Goal: Transaction & Acquisition: Purchase product/service

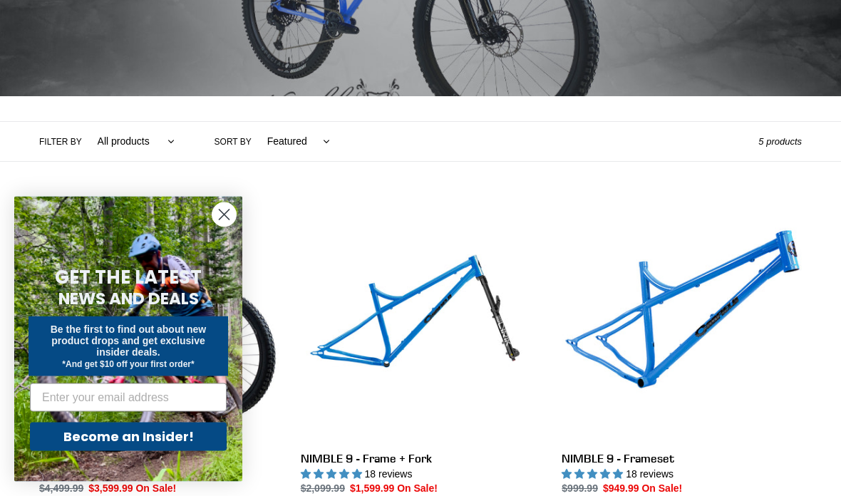
scroll to position [224, 0]
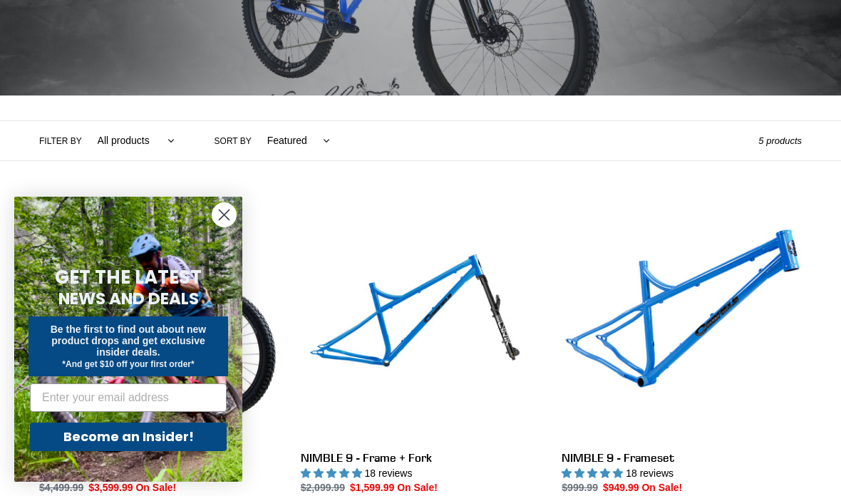
click at [223, 227] on circle "Close dialog" at bounding box center [224, 215] width 24 height 24
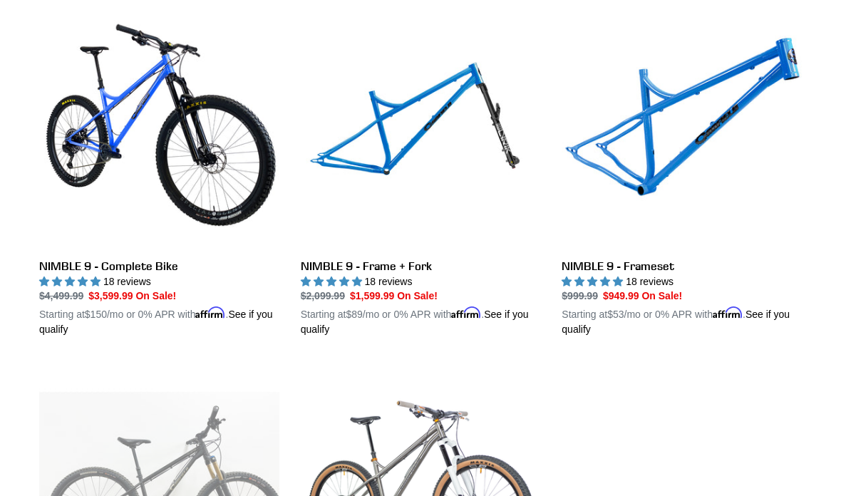
scroll to position [416, 0]
click at [93, 143] on link "NIMBLE 9 - Complete Bike" at bounding box center [159, 173] width 240 height 329
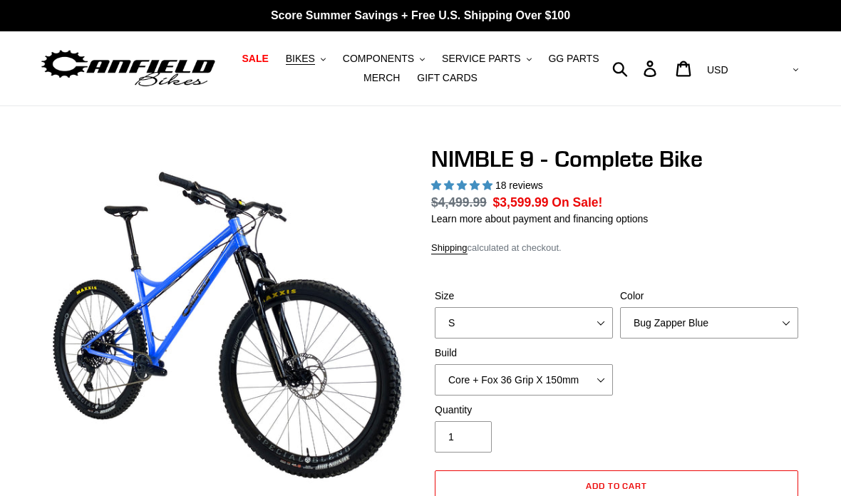
select select "highest-rating"
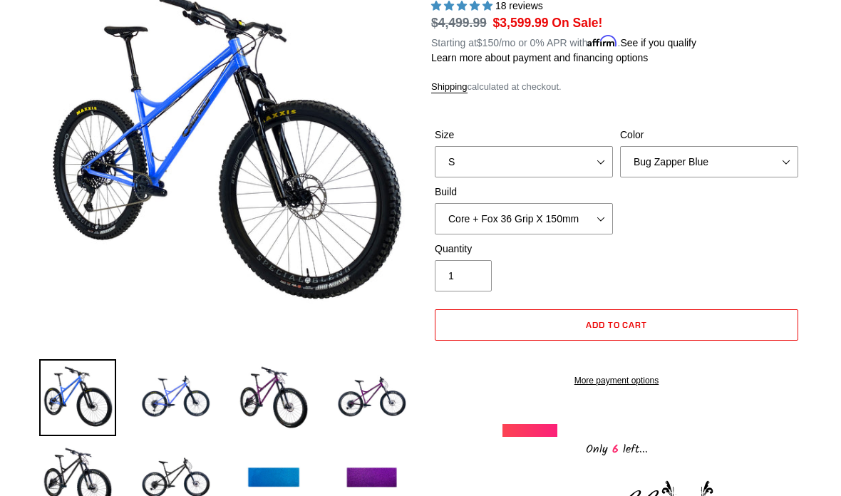
scroll to position [179, 0]
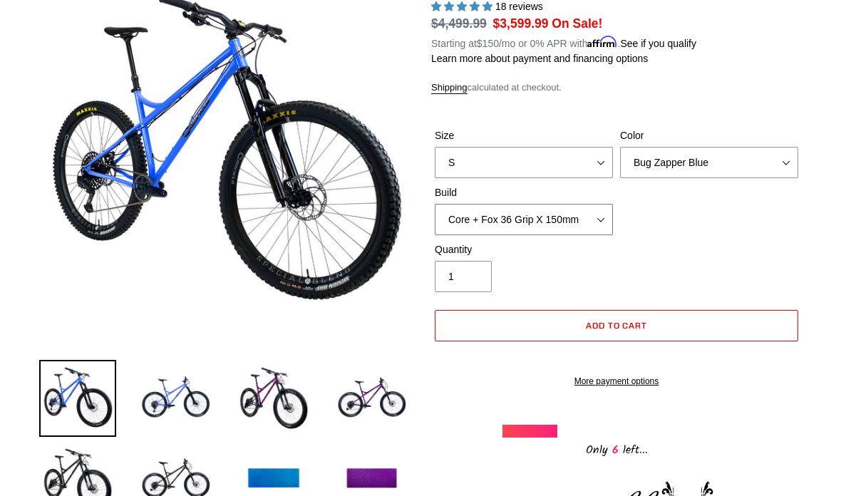
click at [472, 204] on select "Core + Fox 36 Grip X 150mm Pro + Fox 36 Grip X 150mm Core + RockShox Lyrik Ulti…" at bounding box center [524, 219] width 178 height 31
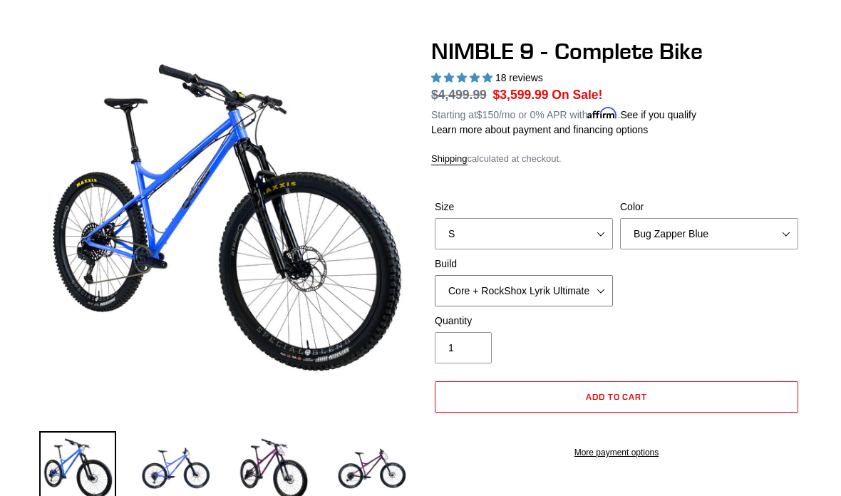
scroll to position [103, 0]
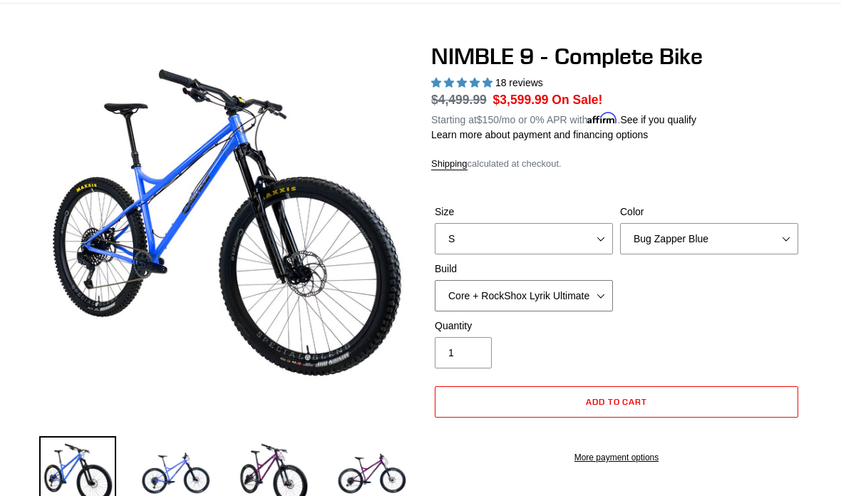
click at [453, 294] on select "Core + Fox 36 Grip X 150mm Pro + Fox 36 Grip X 150mm Core + RockShox Lyrik Ulti…" at bounding box center [524, 295] width 178 height 31
select select "Core + Fox 36 Grip X 150mm"
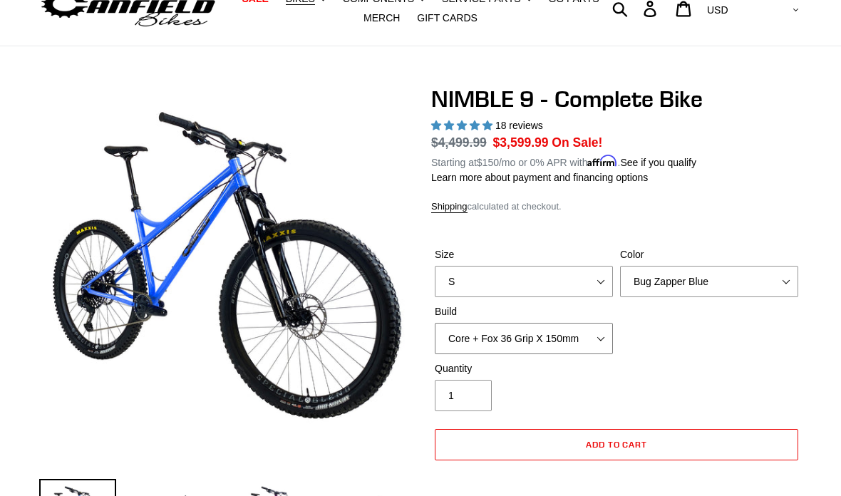
scroll to position [56, 0]
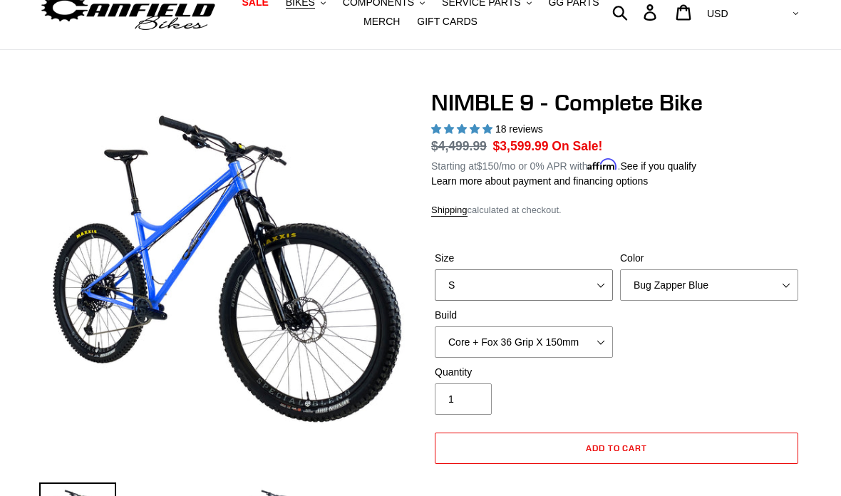
click at [466, 285] on select "S M L XL" at bounding box center [524, 284] width 178 height 31
select select "L"
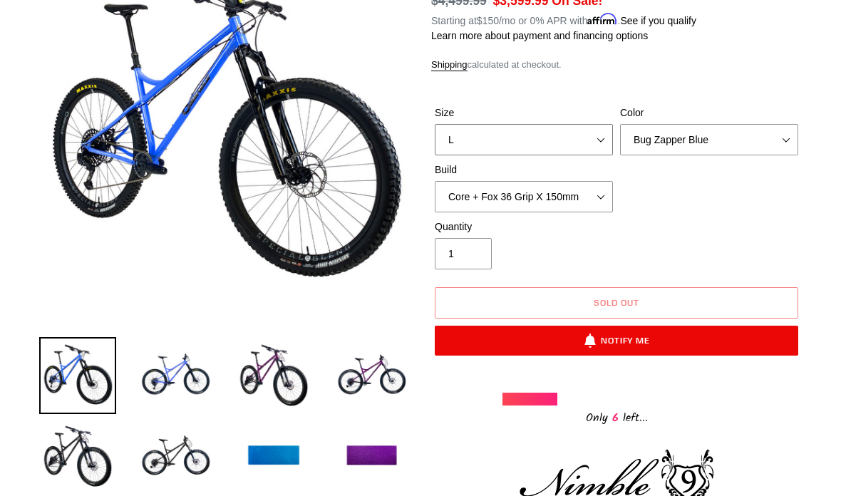
scroll to position [200, 0]
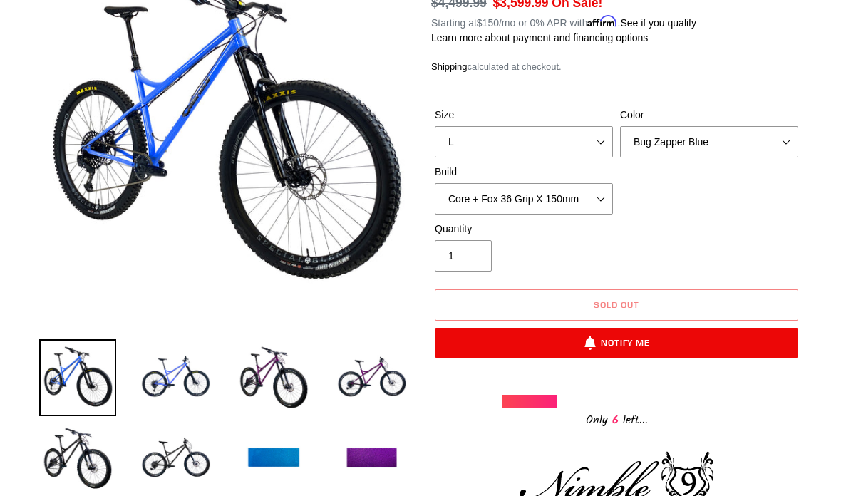
click at [172, 385] on img at bounding box center [176, 377] width 77 height 77
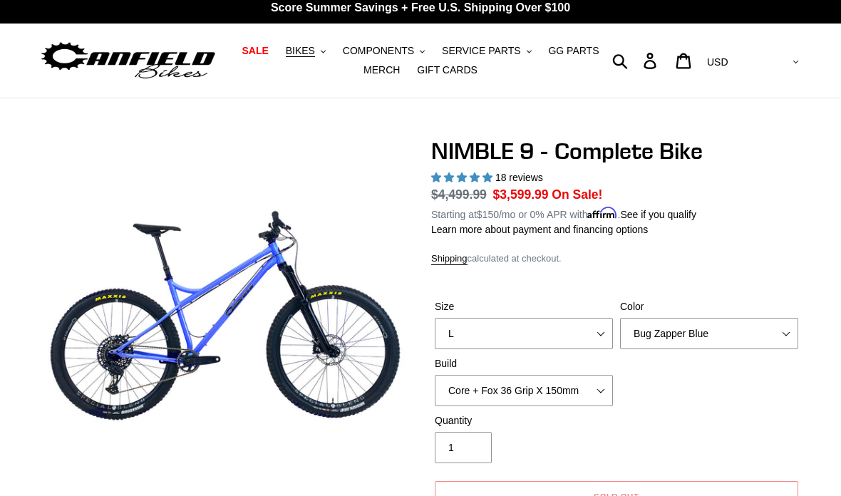
scroll to position [0, 0]
